Goal: Information Seeking & Learning: Learn about a topic

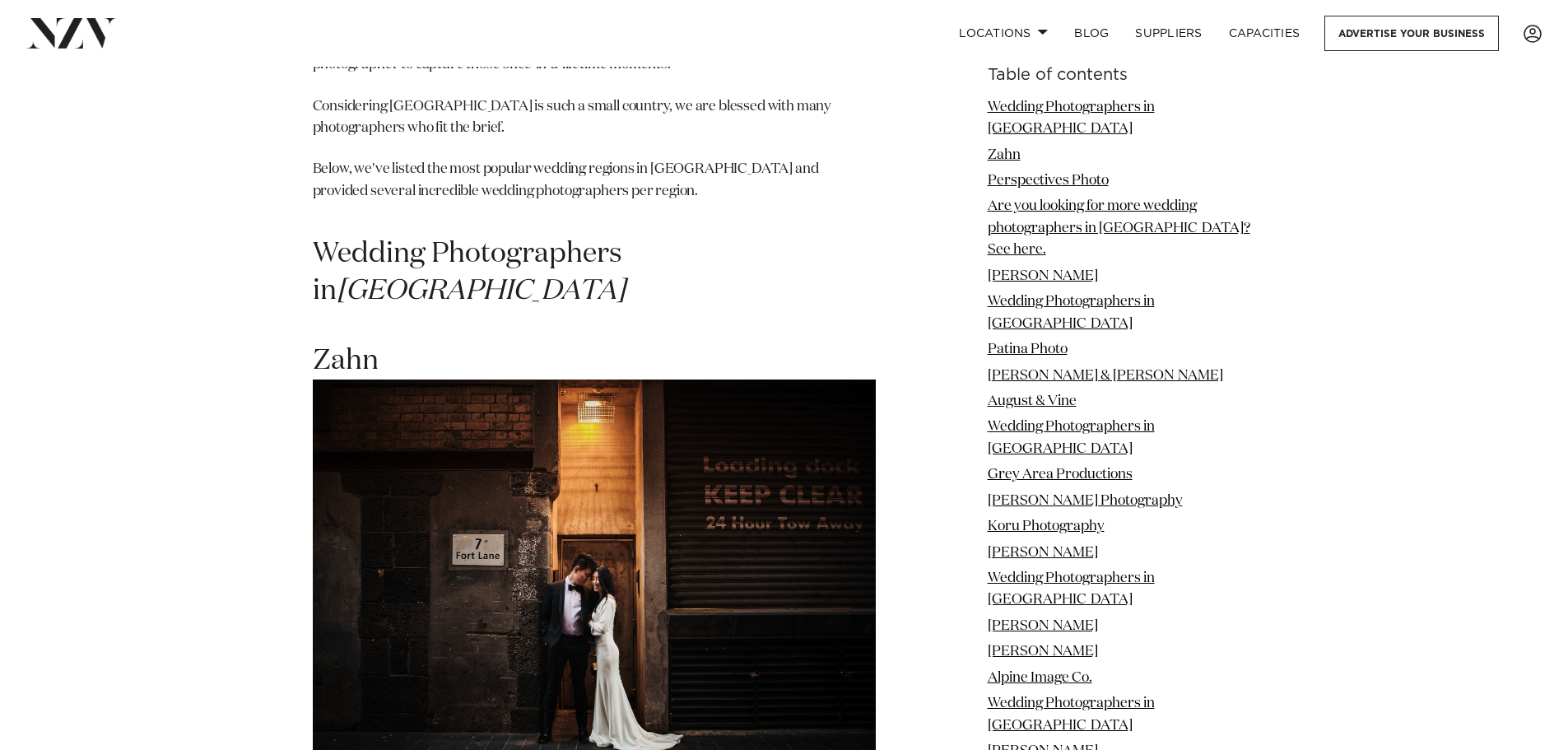
scroll to position [1235, 0]
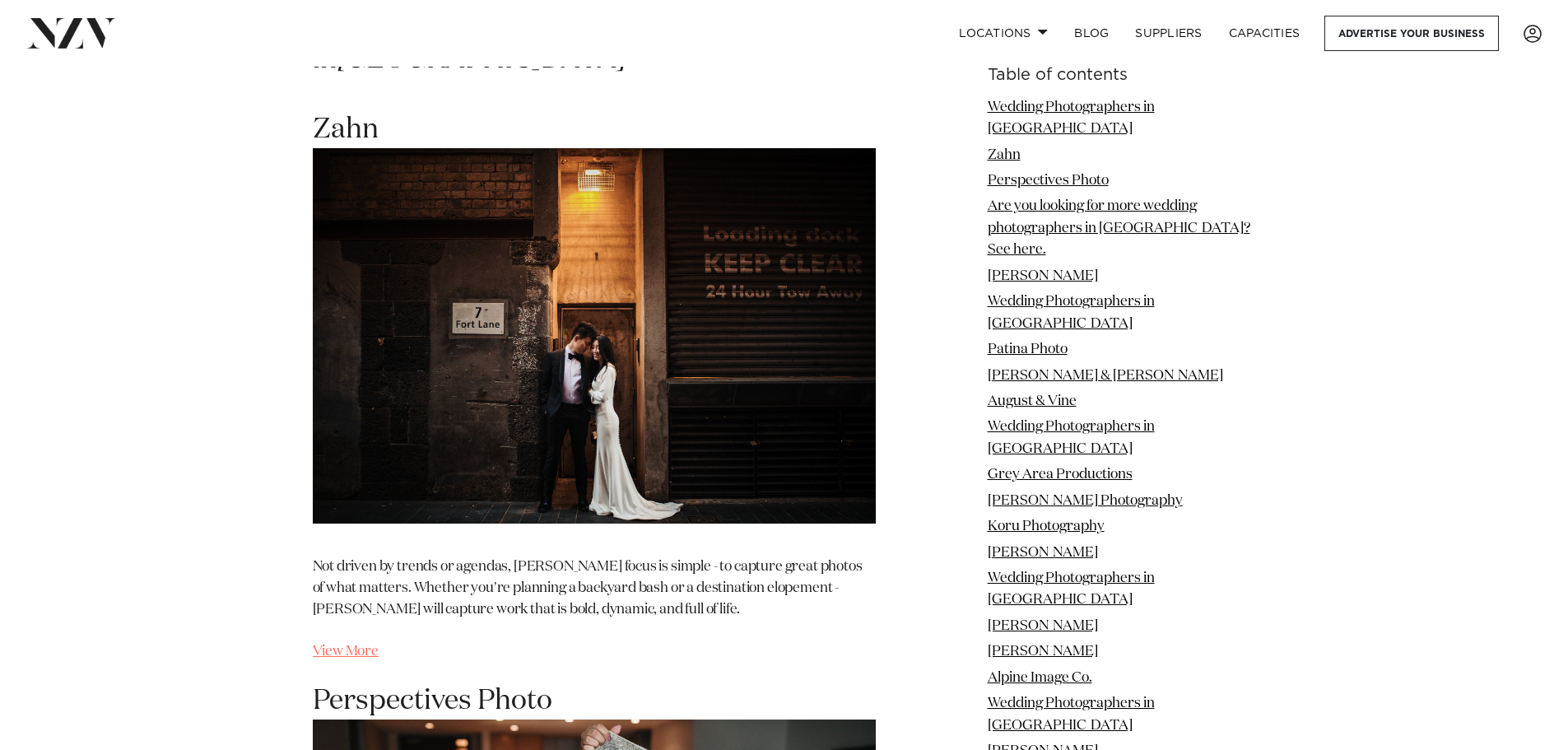
click at [349, 644] on link "View More" at bounding box center [346, 651] width 66 height 14
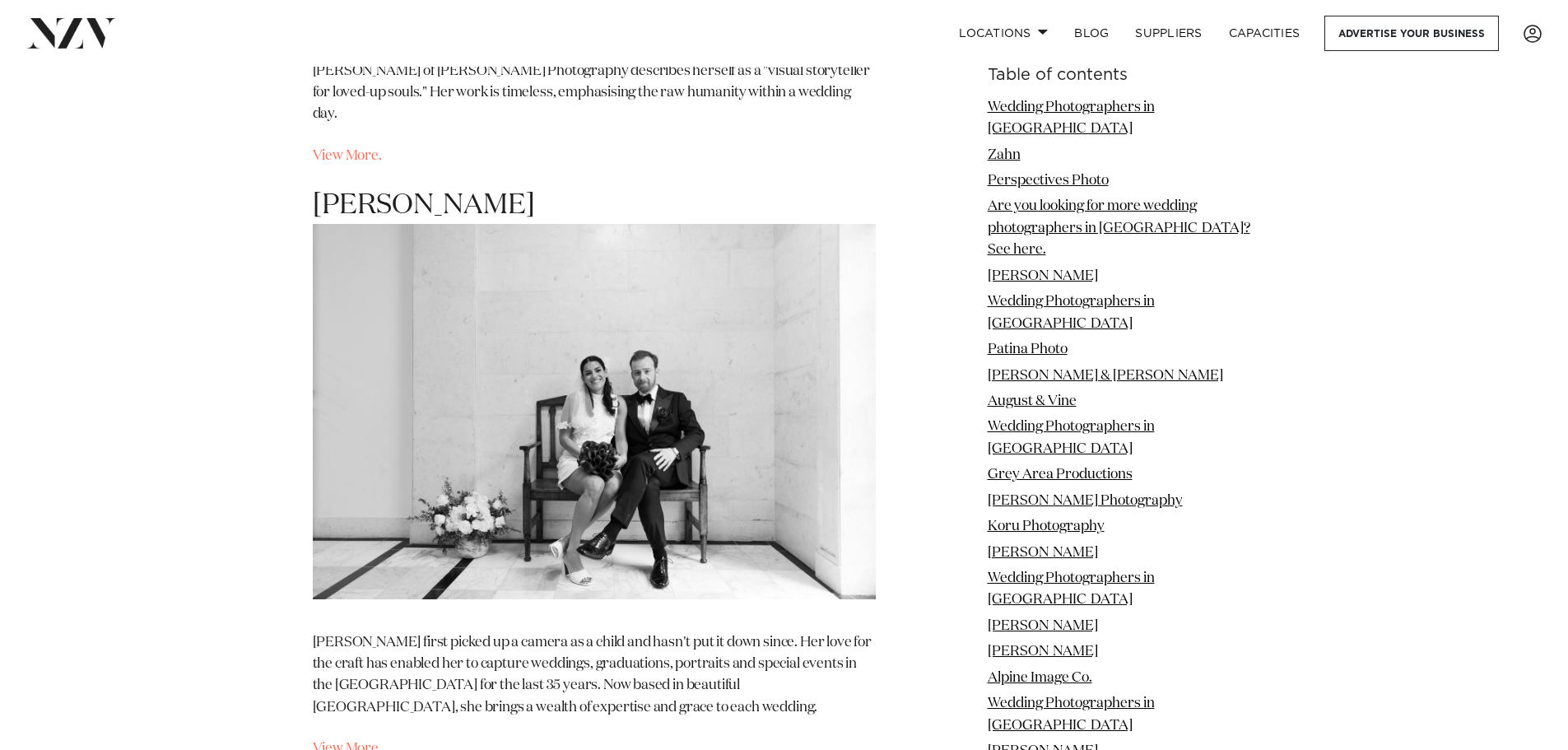
scroll to position [6583, 0]
click at [359, 741] on link "View More." at bounding box center [347, 747] width 69 height 14
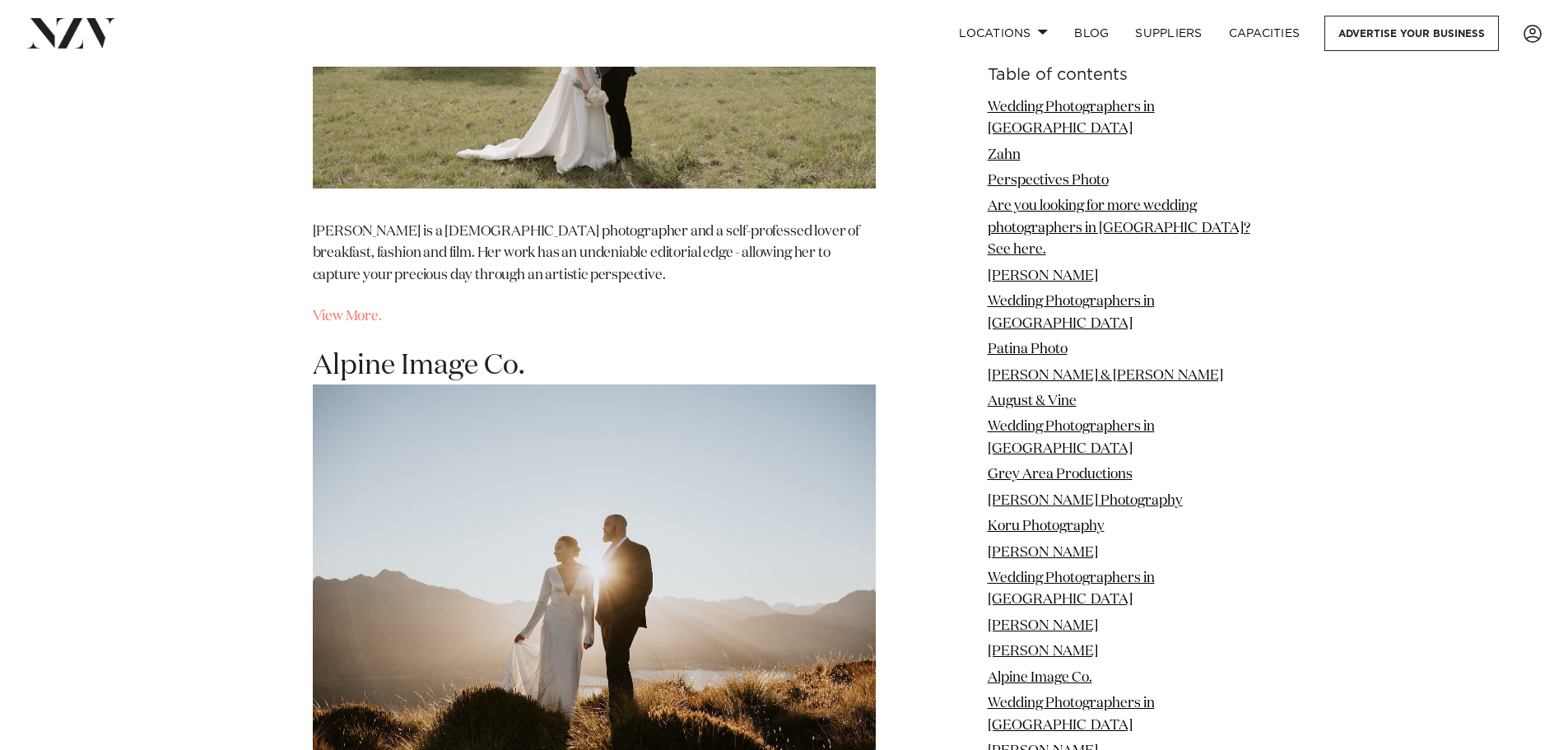
scroll to position [8559, 0]
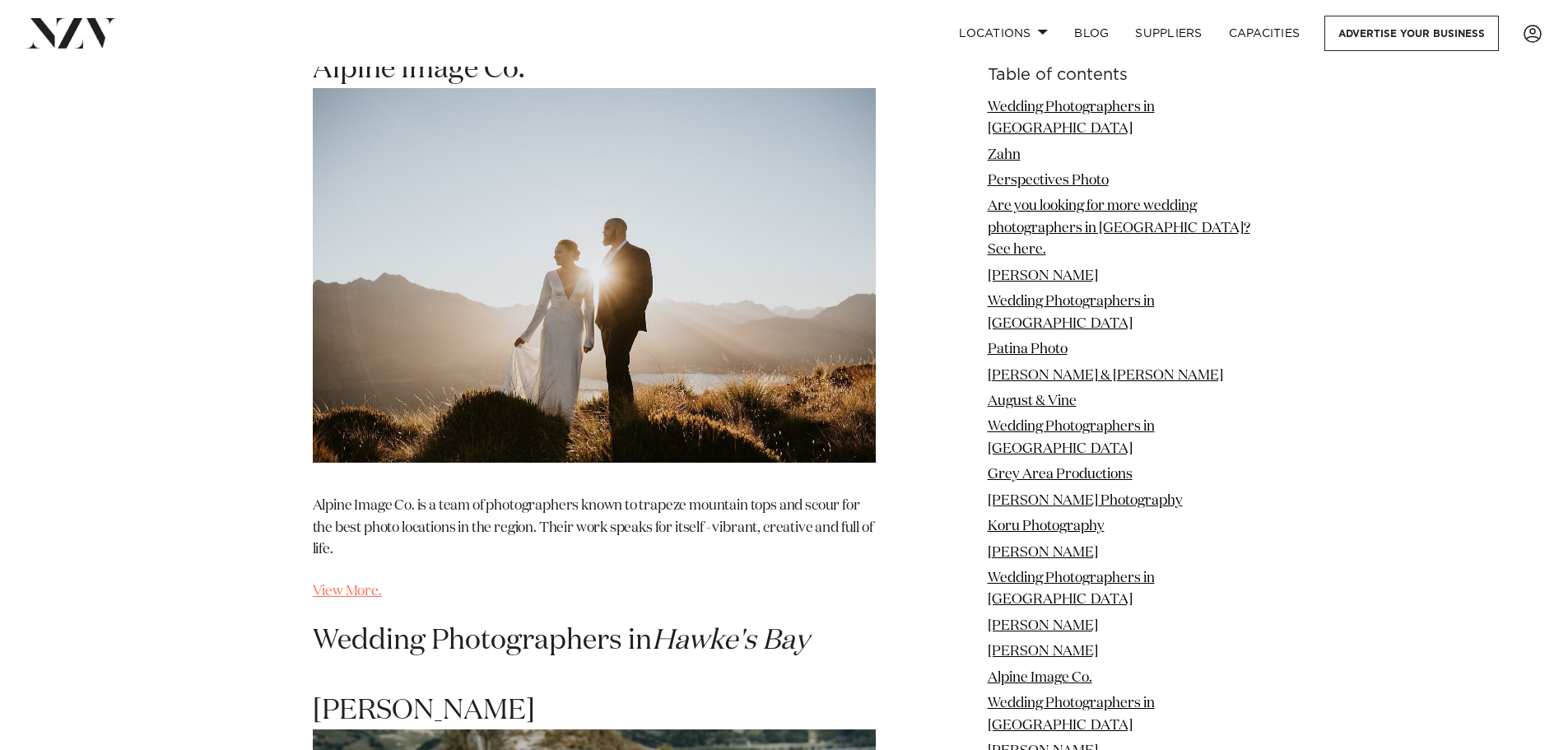
click at [343, 584] on link "View More." at bounding box center [347, 591] width 69 height 14
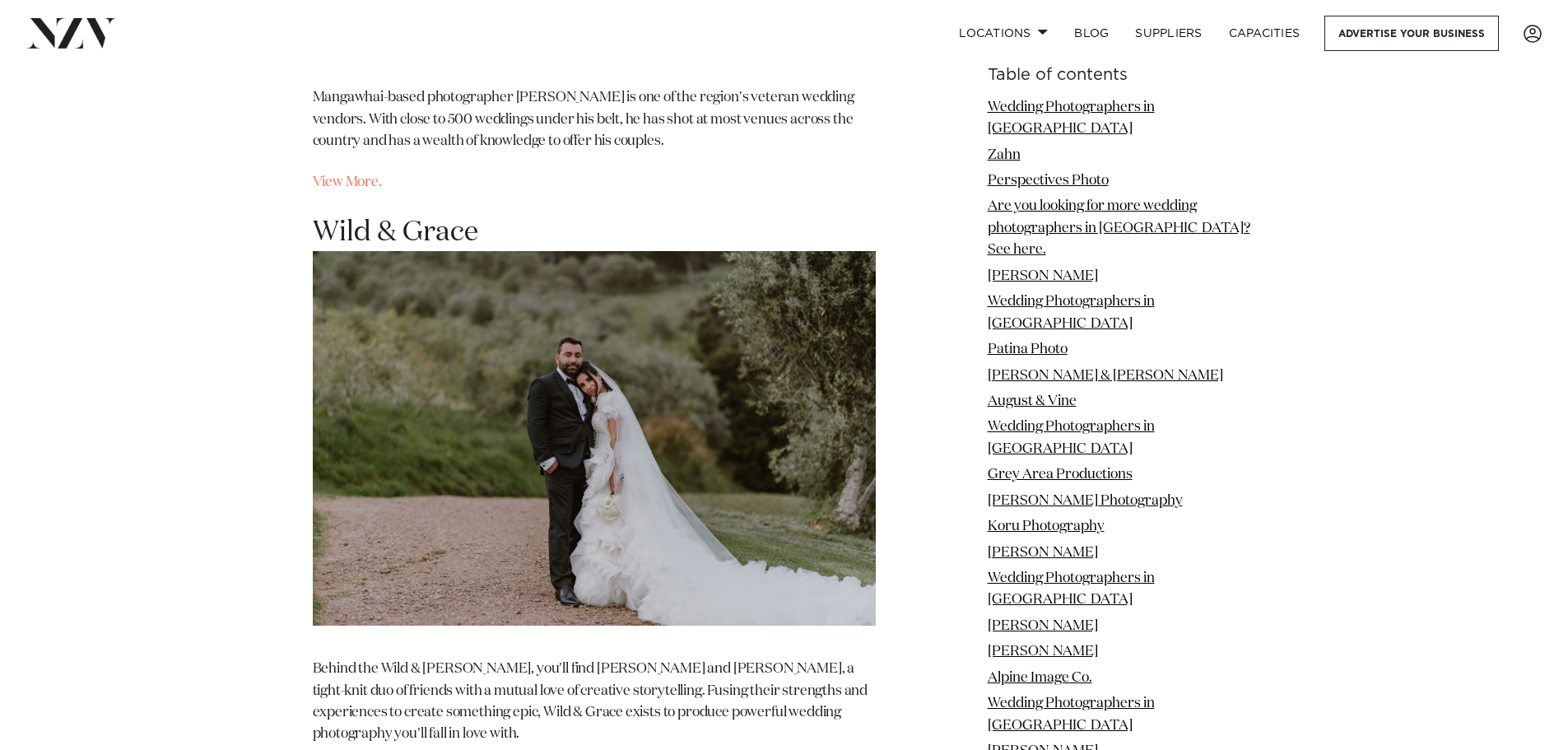
scroll to position [14977, 0]
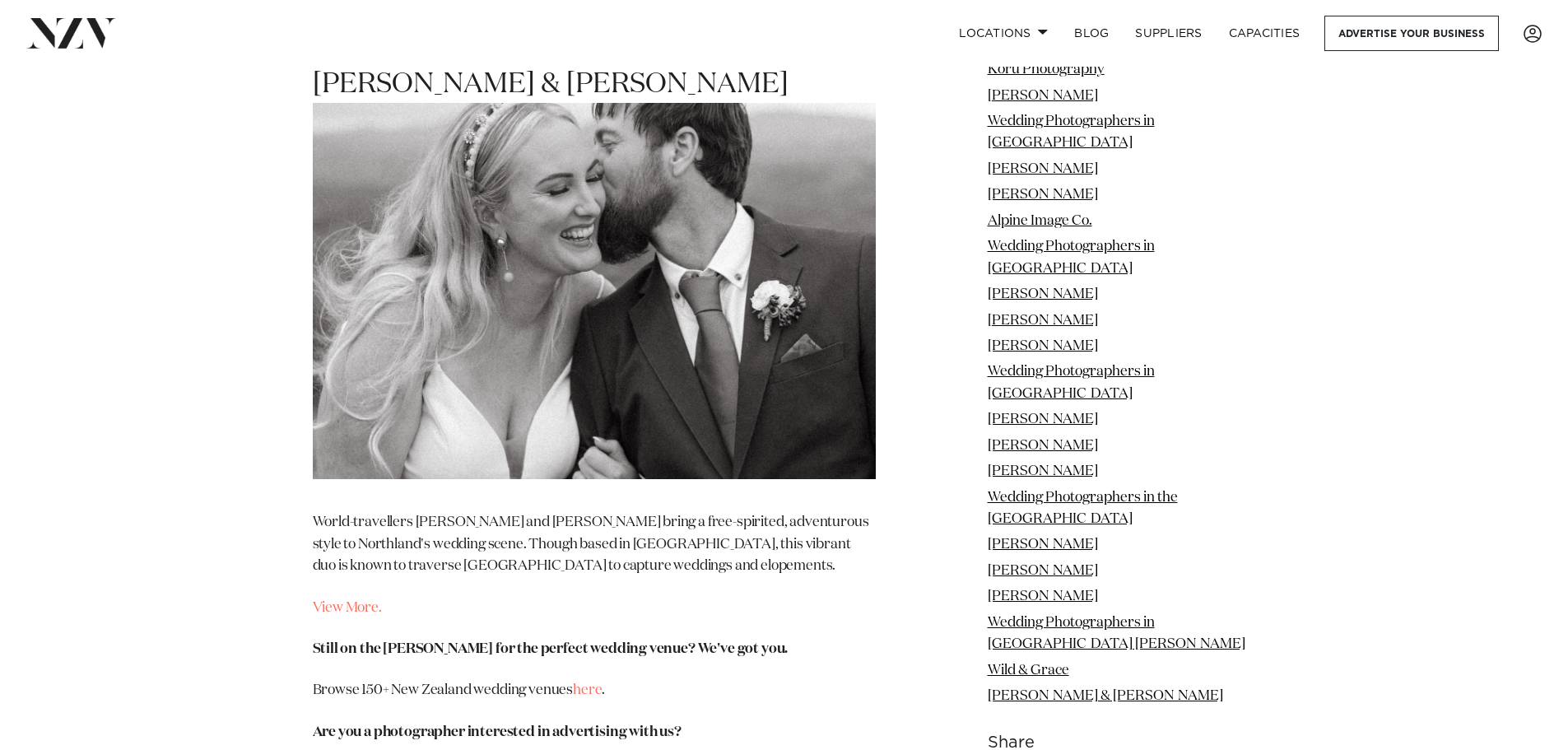
scroll to position [15554, 0]
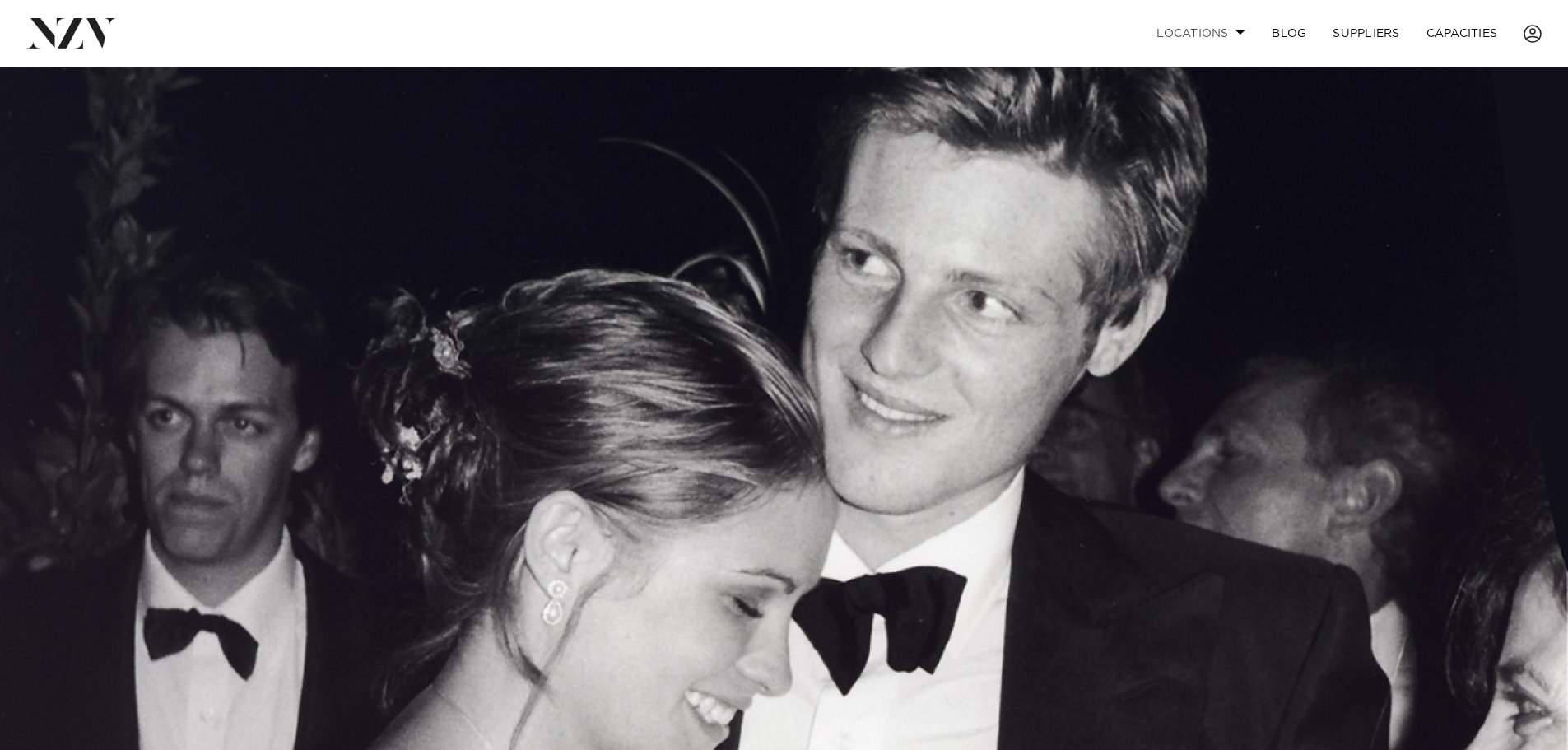
click at [1211, 24] on link "Locations" at bounding box center [1201, 33] width 116 height 35
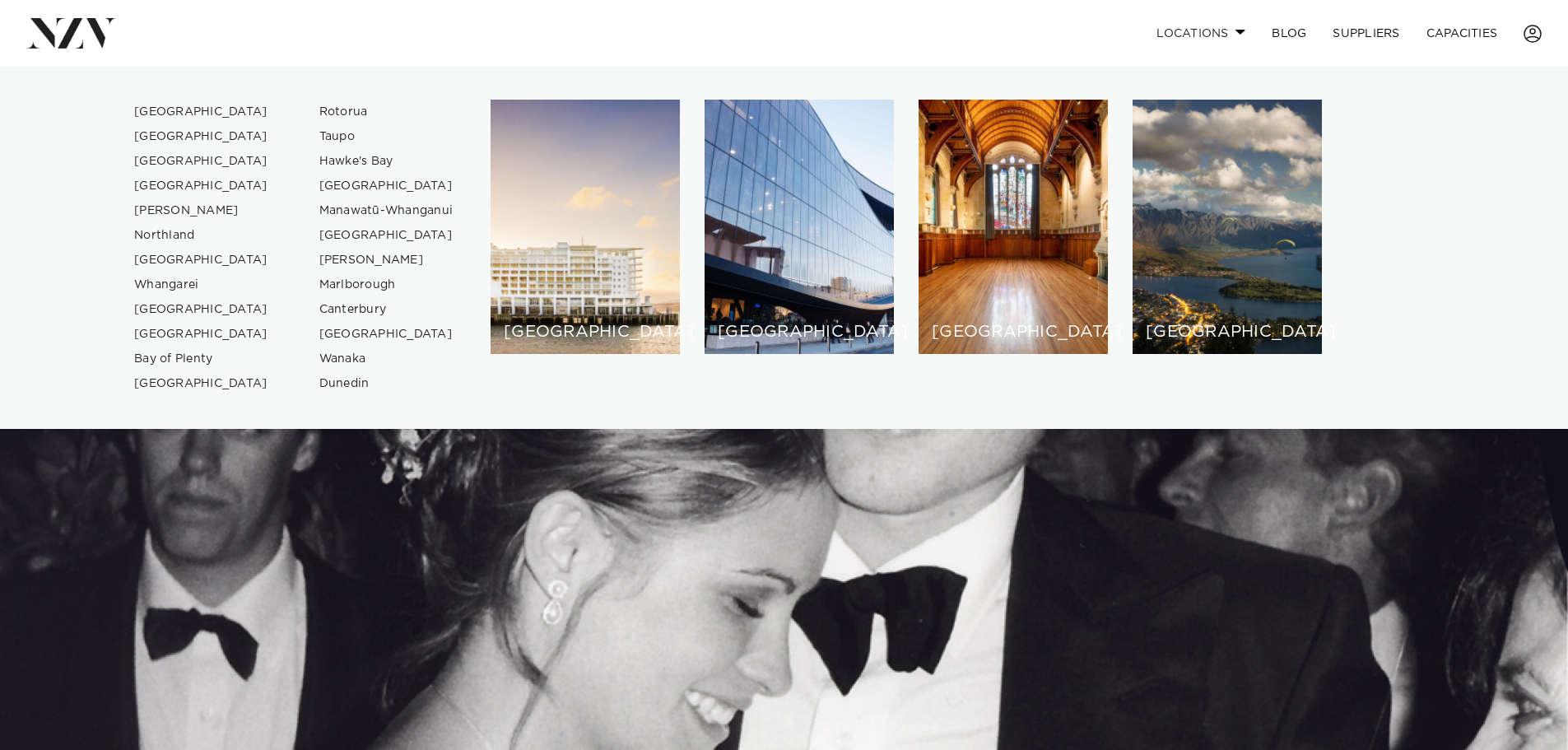
click at [1211, 24] on link "Locations" at bounding box center [1201, 33] width 116 height 35
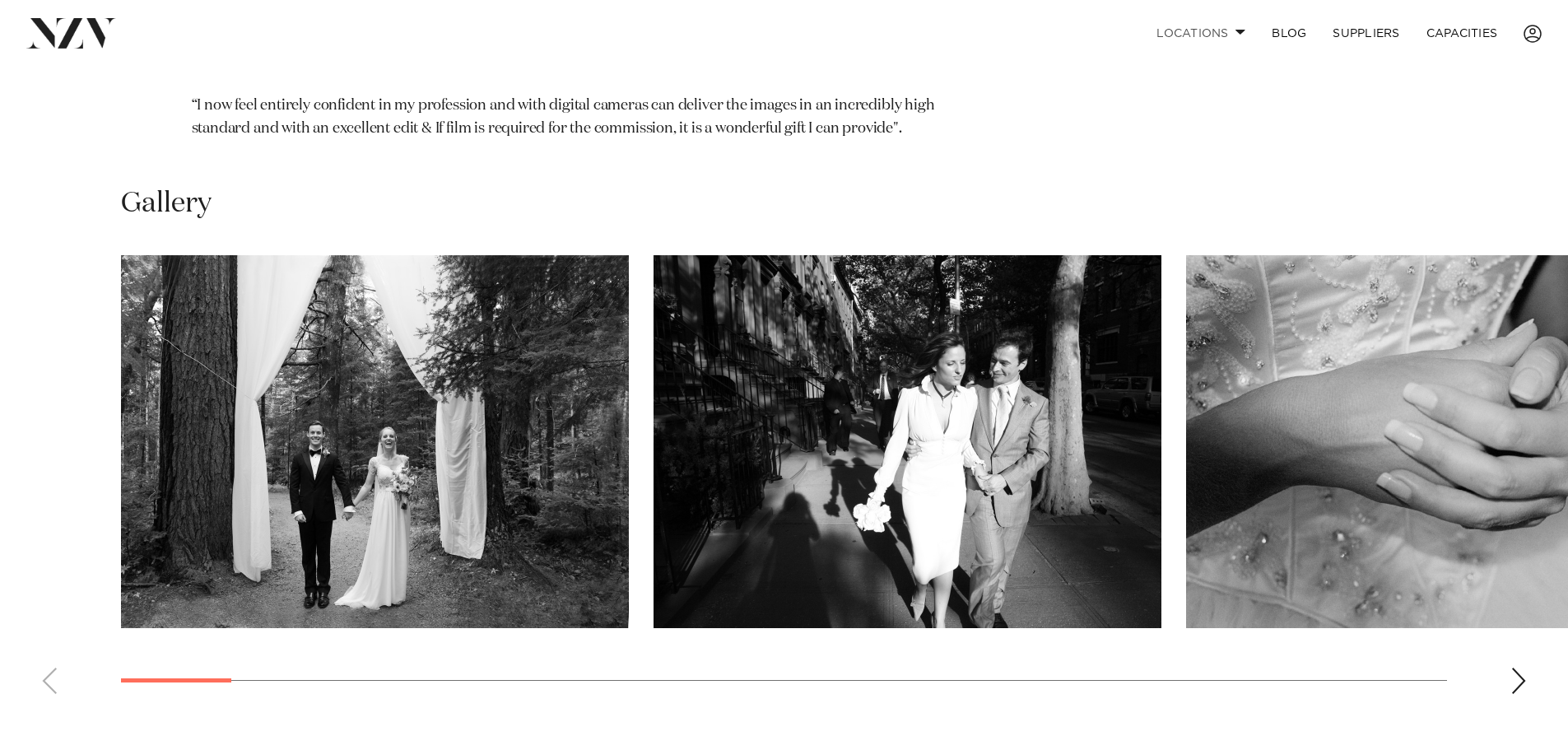
scroll to position [1235, 0]
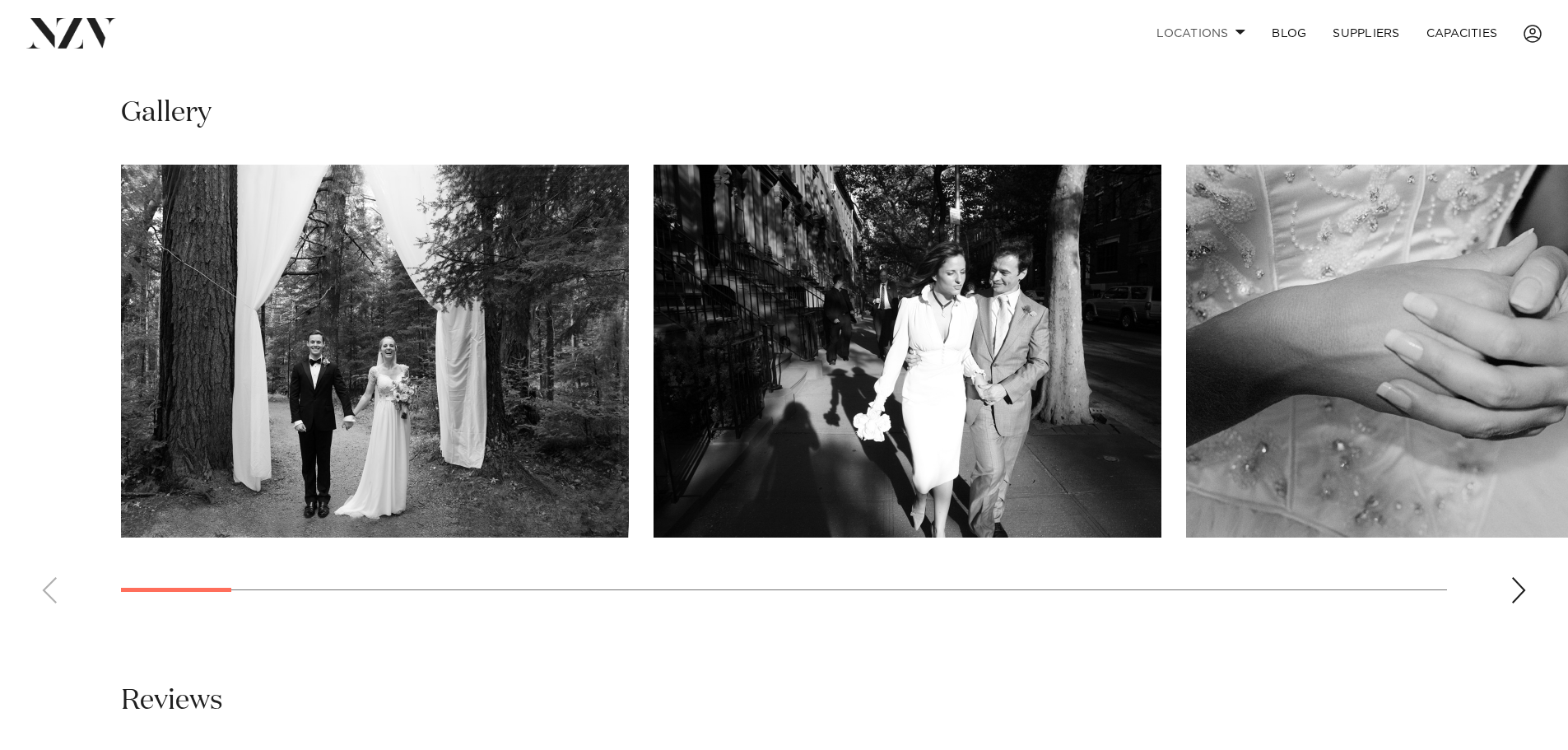
click at [1524, 577] on div "Next slide" at bounding box center [1518, 590] width 16 height 27
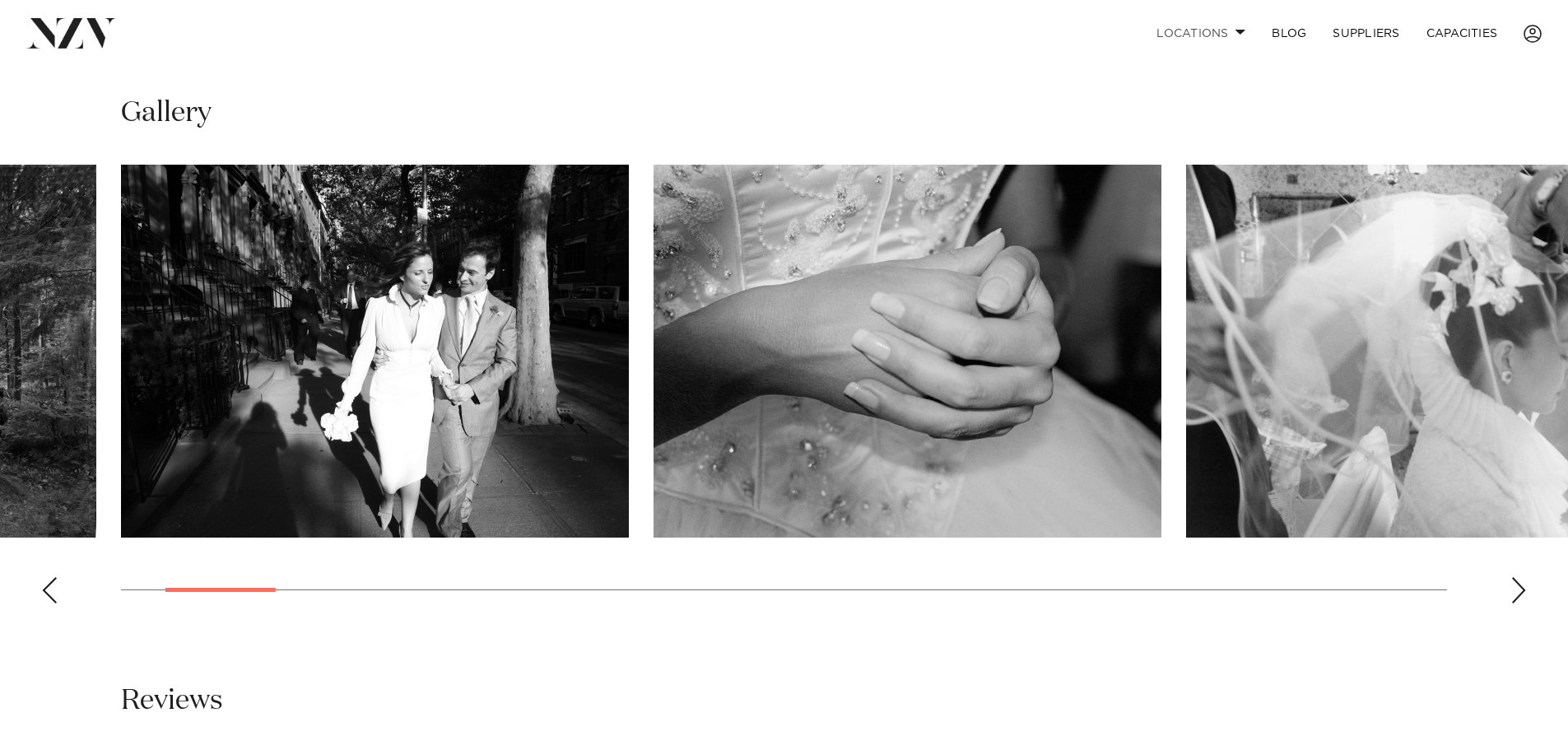
click at [1522, 577] on div "Next slide" at bounding box center [1518, 590] width 16 height 27
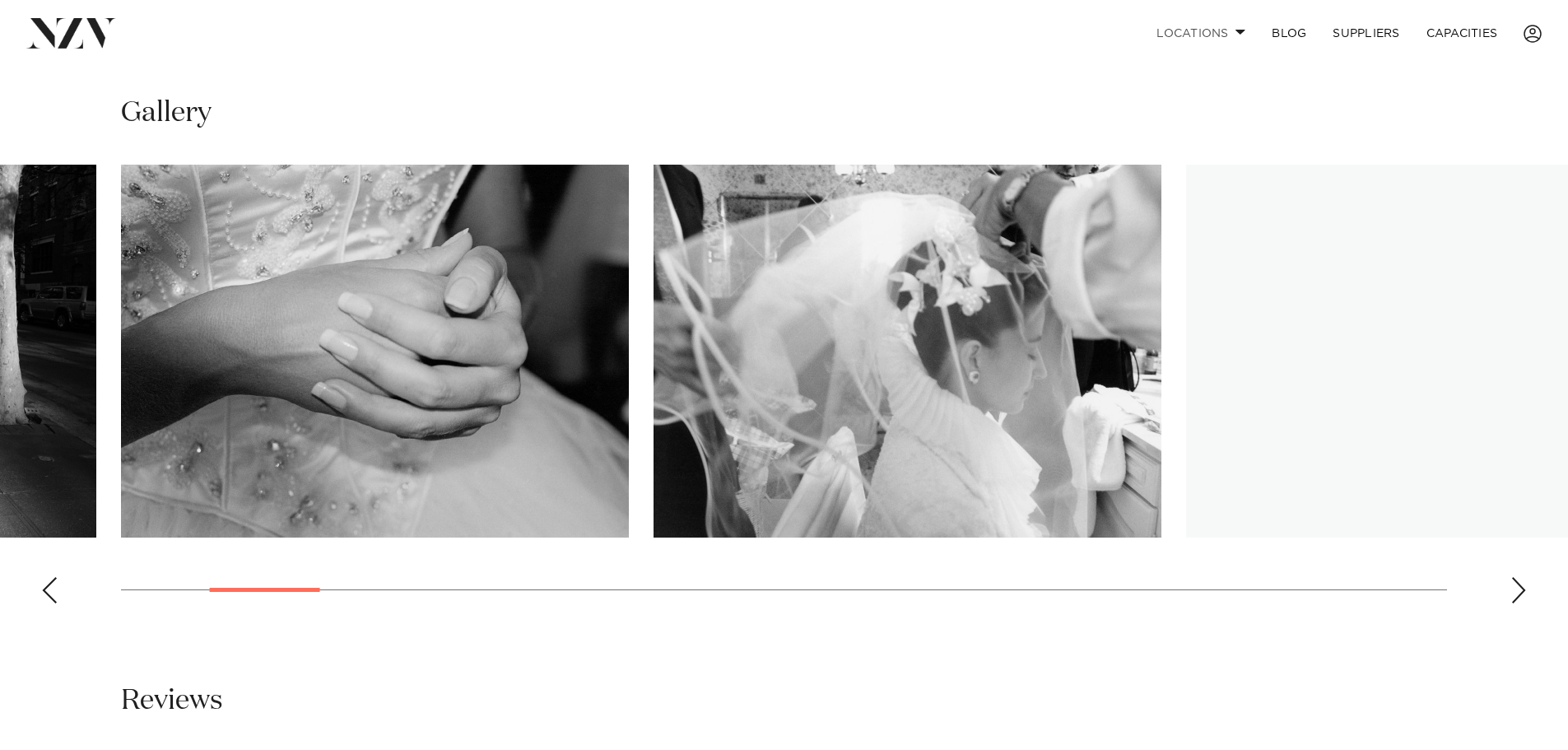
click at [1521, 577] on div "Next slide" at bounding box center [1518, 590] width 16 height 27
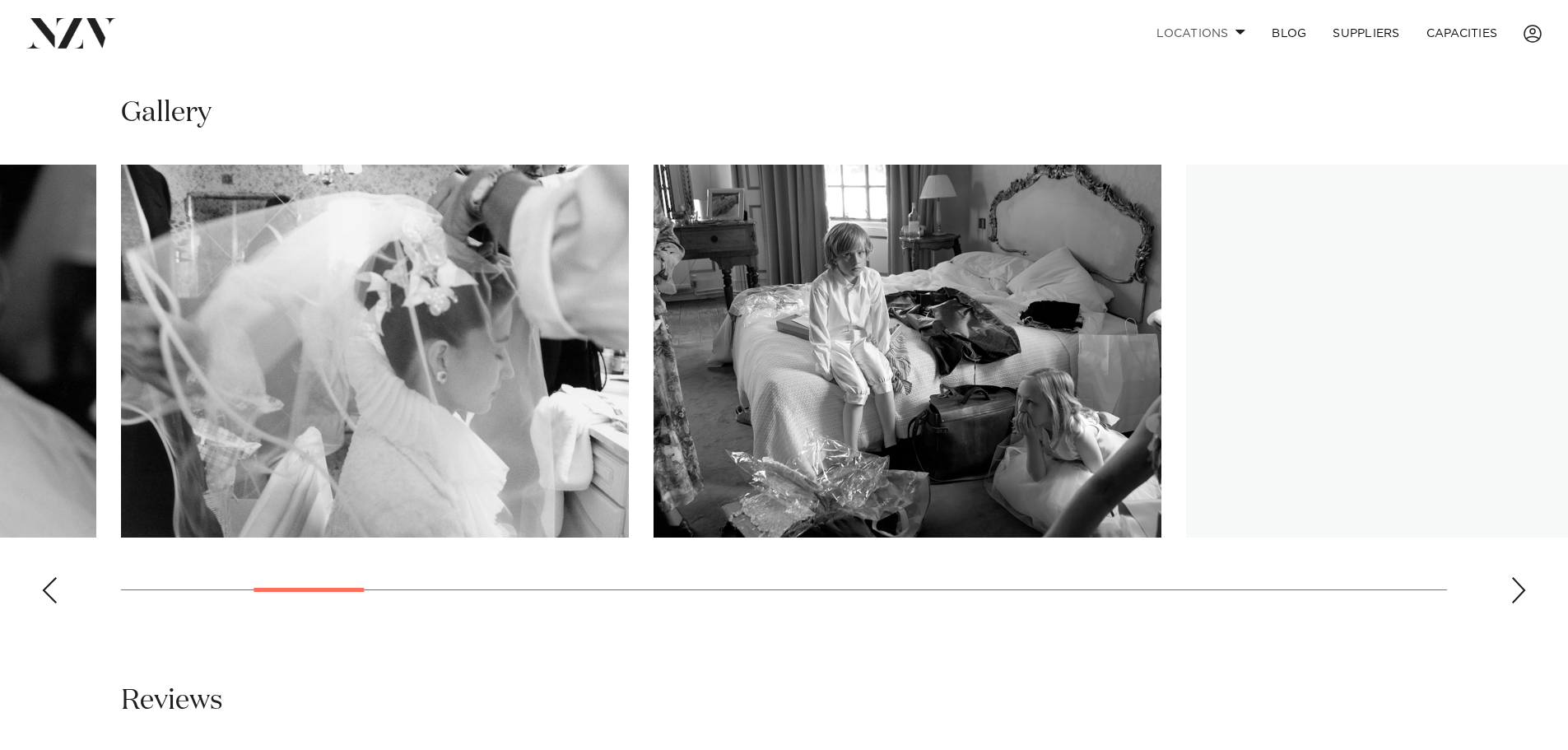
click at [1520, 577] on div "Next slide" at bounding box center [1518, 590] width 16 height 27
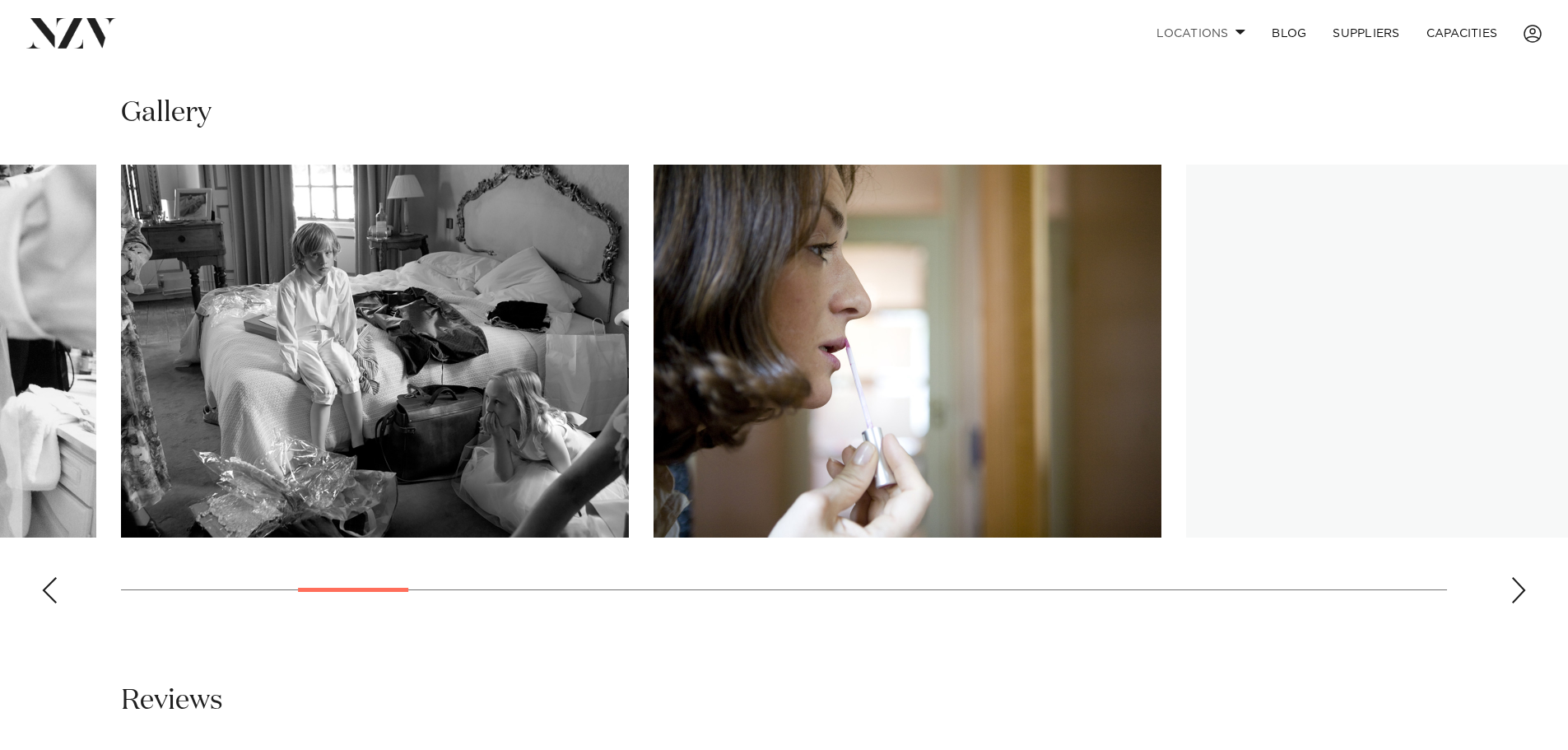
click at [1517, 577] on div "Next slide" at bounding box center [1518, 590] width 16 height 27
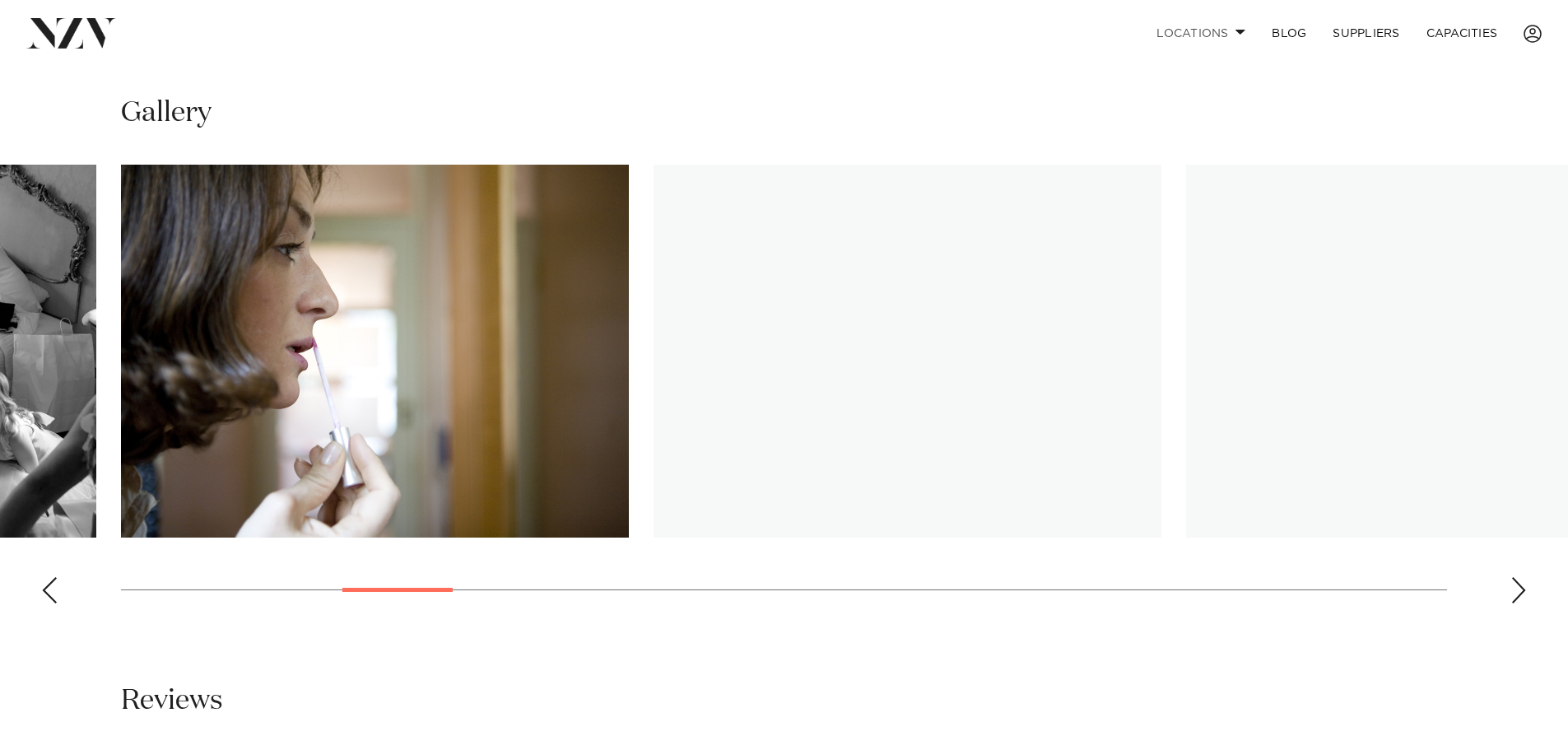
click at [1512, 577] on div "Next slide" at bounding box center [1518, 590] width 16 height 27
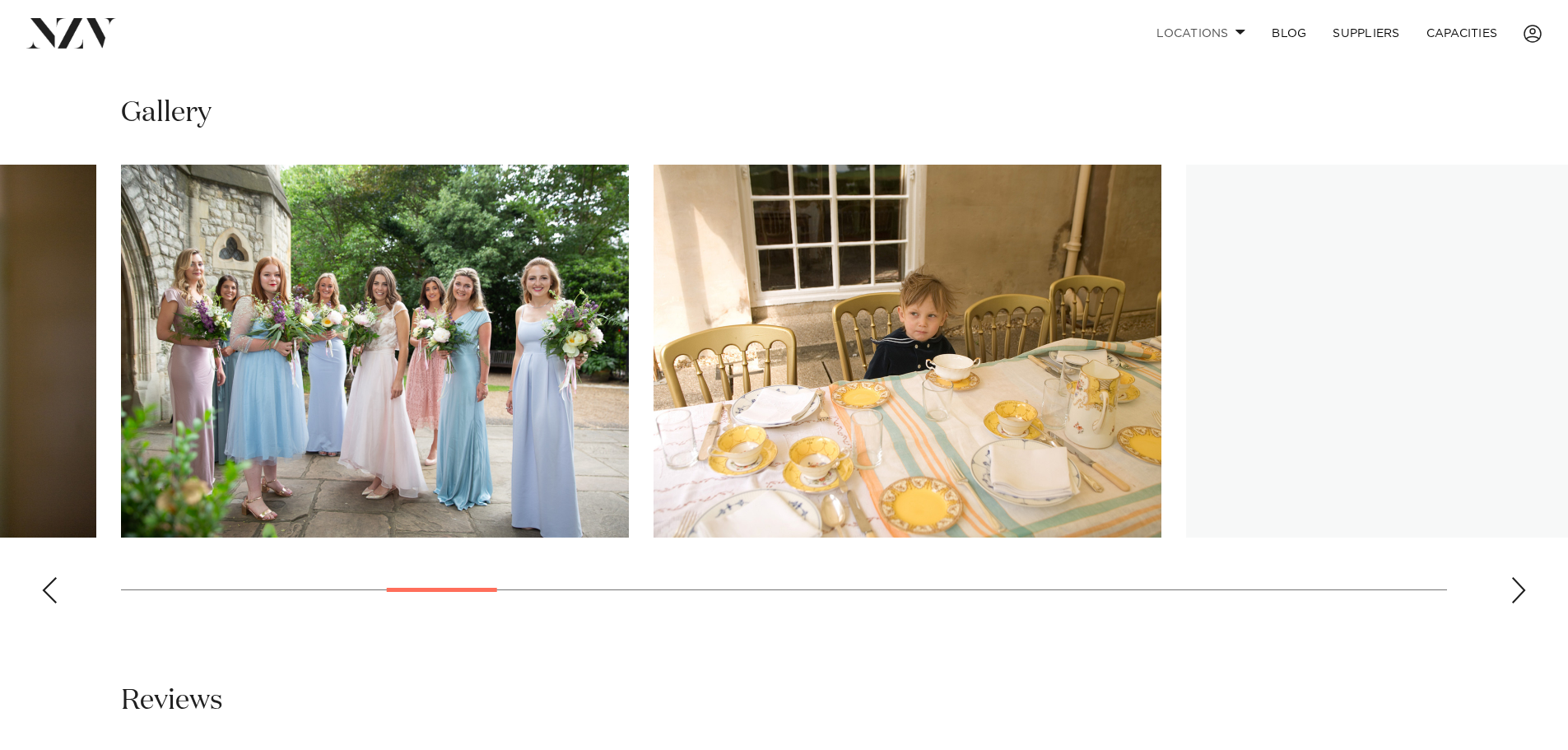
click at [1512, 577] on div "Next slide" at bounding box center [1518, 590] width 16 height 27
